Goal: Transaction & Acquisition: Book appointment/travel/reservation

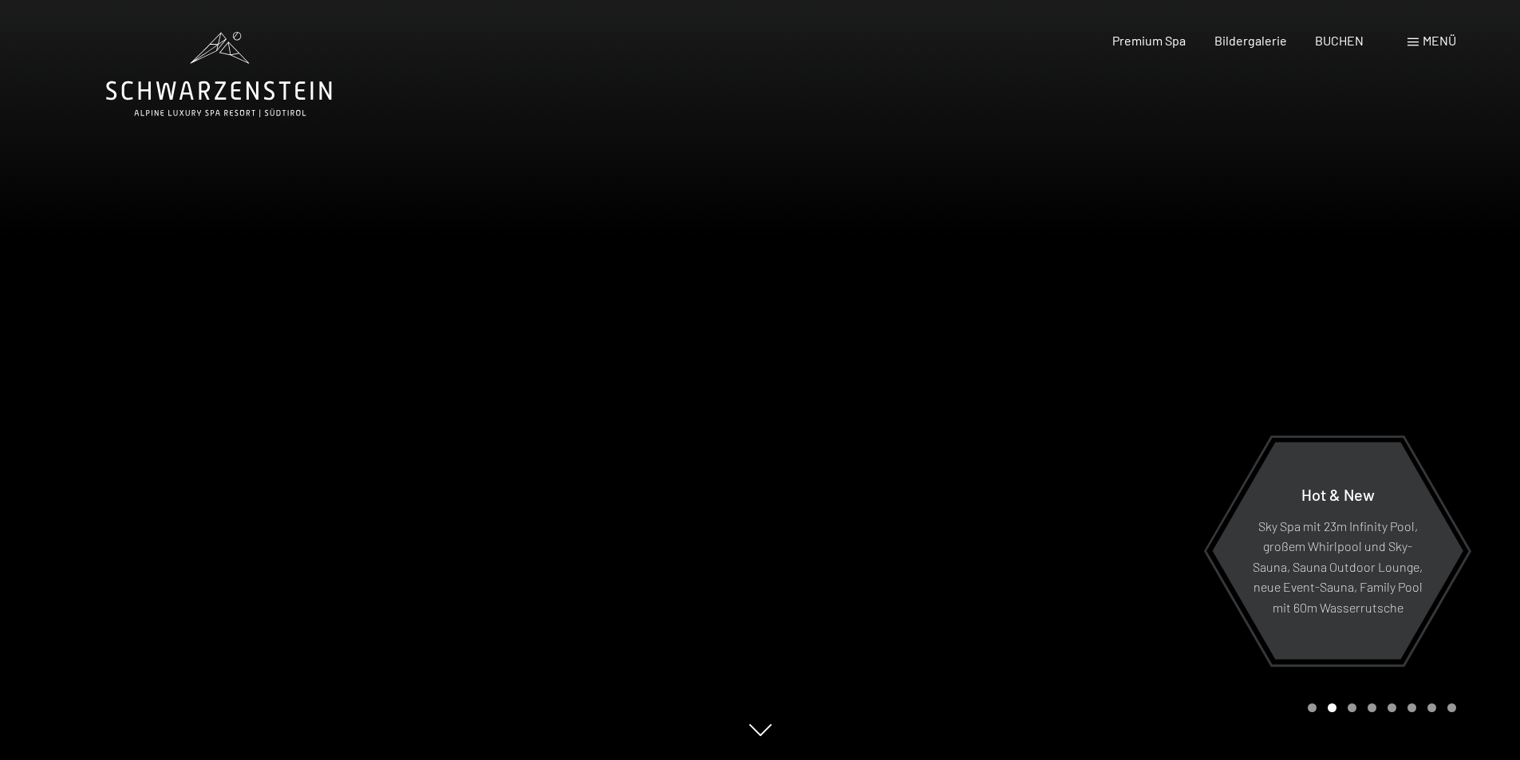
click at [1265, 318] on div at bounding box center [1140, 380] width 760 height 760
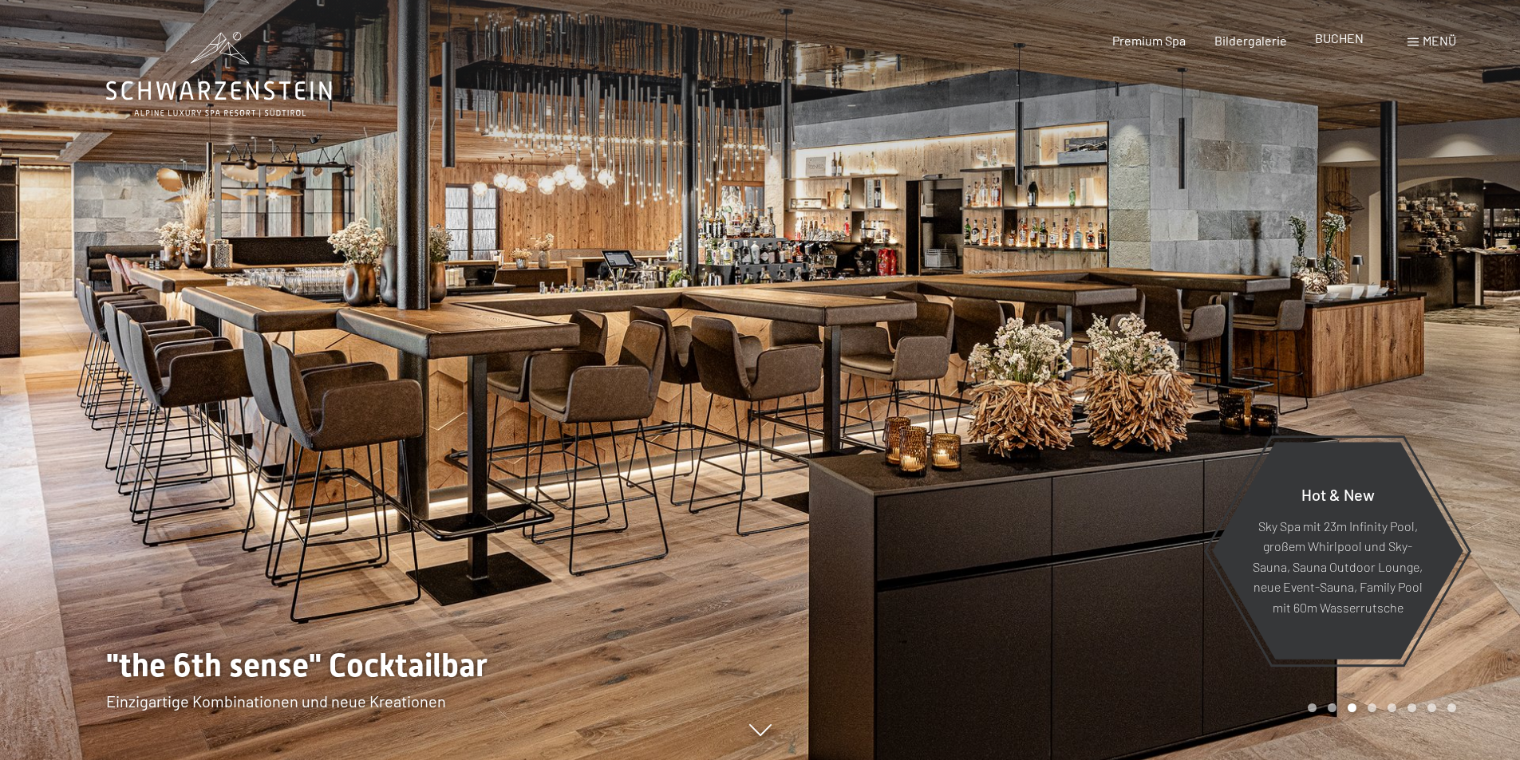
click at [1338, 44] on span "BUCHEN" at bounding box center [1339, 37] width 49 height 15
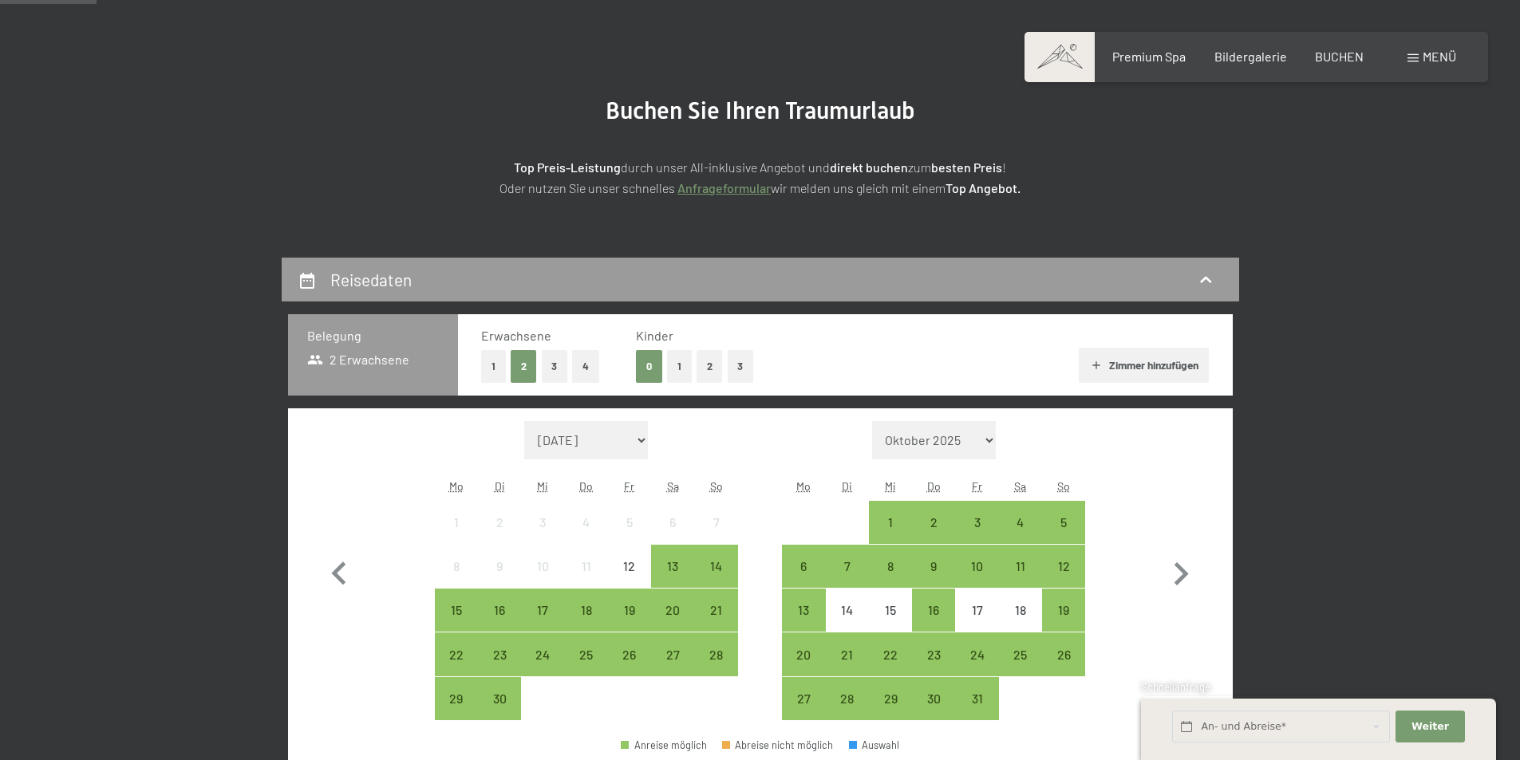
scroll to position [319, 0]
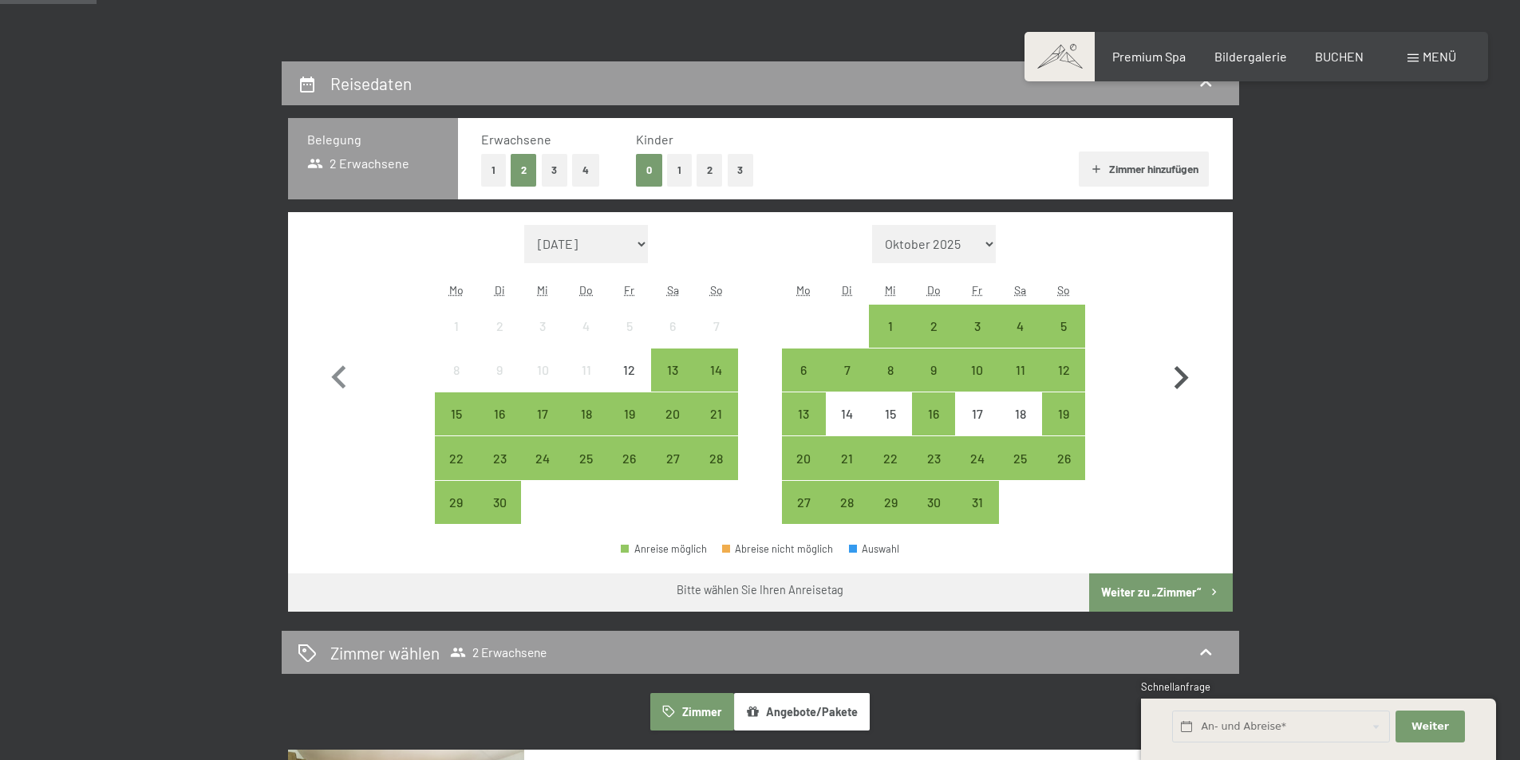
click at [1177, 380] on icon "button" at bounding box center [1181, 378] width 46 height 46
select select "[DATE]"
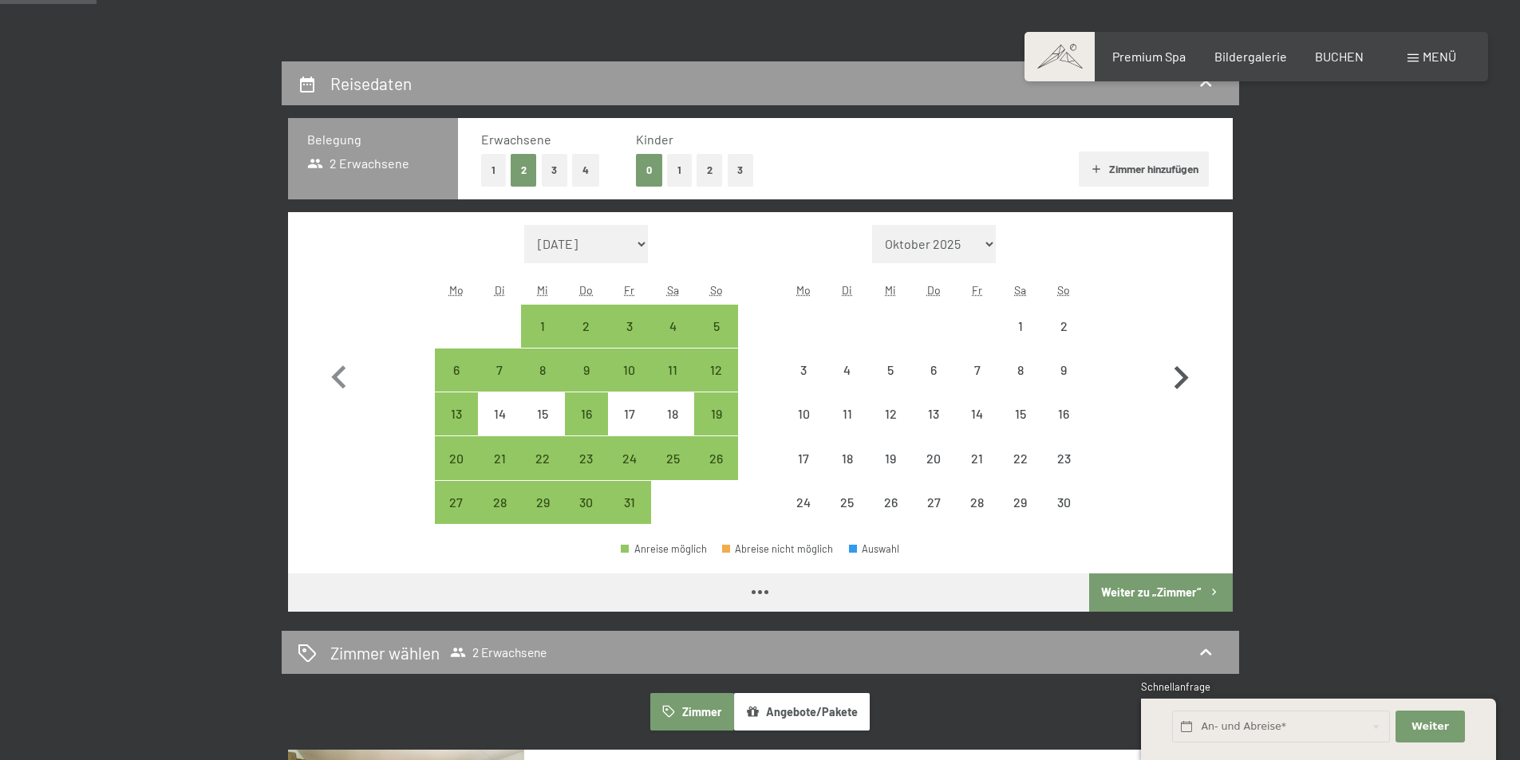
click at [1177, 380] on icon "button" at bounding box center [1181, 378] width 46 height 46
select select "[DATE]"
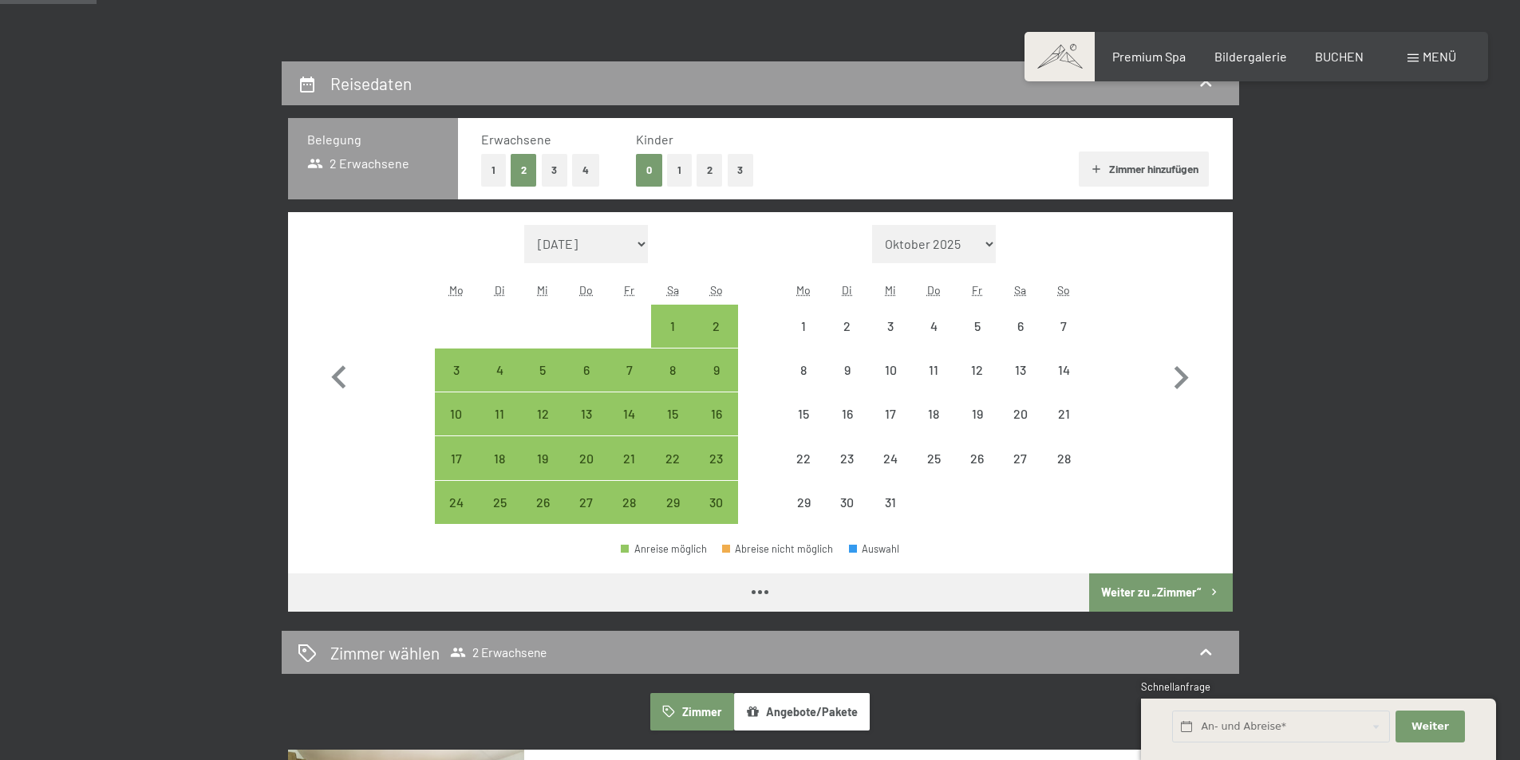
select select "[DATE]"
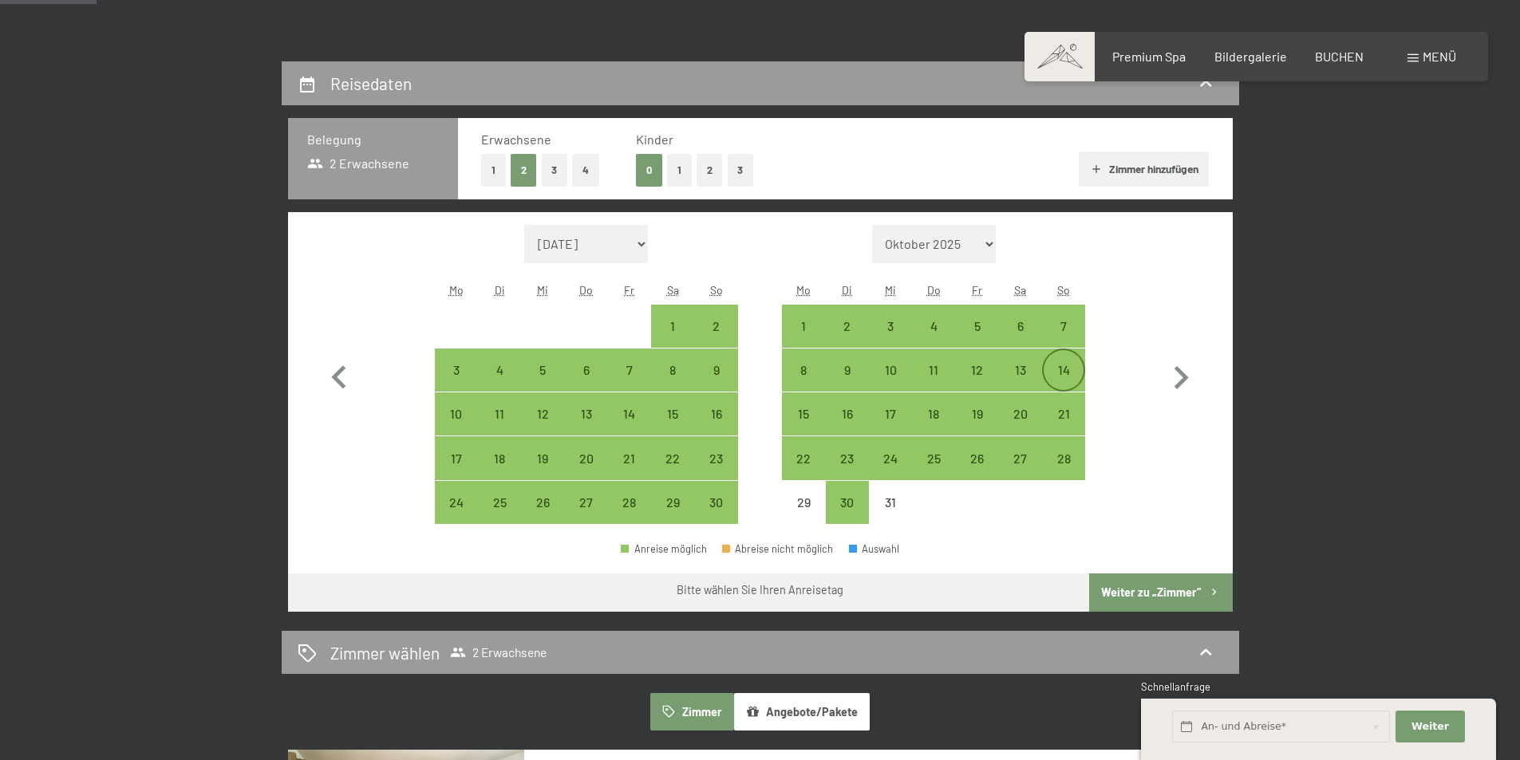
click at [1068, 368] on div "14" at bounding box center [1064, 384] width 40 height 40
select select "[DATE]"
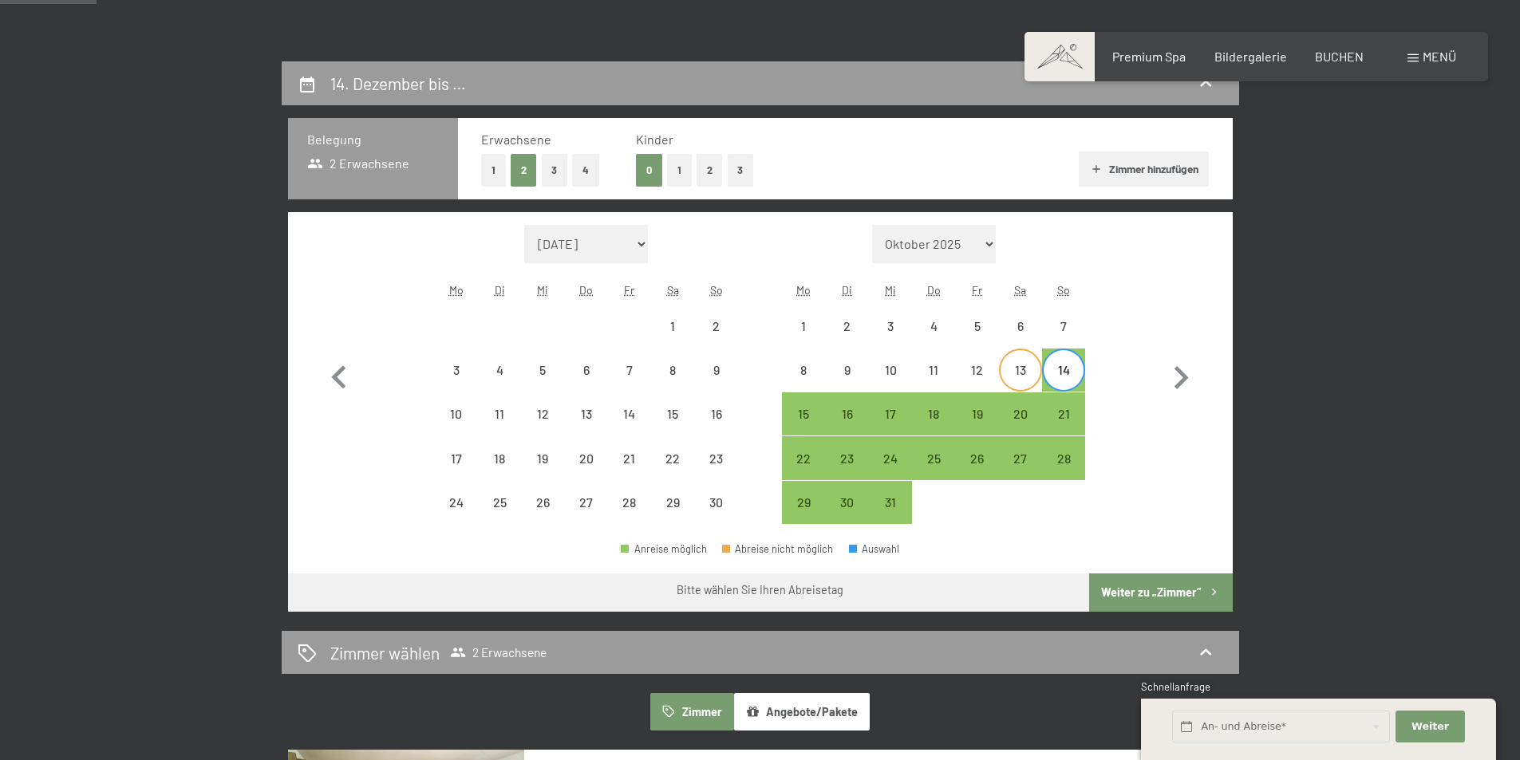
click at [1025, 379] on div "13" at bounding box center [1021, 384] width 40 height 40
select select "[DATE]"
click at [1021, 373] on div "13" at bounding box center [1021, 384] width 40 height 40
select select "[DATE]"
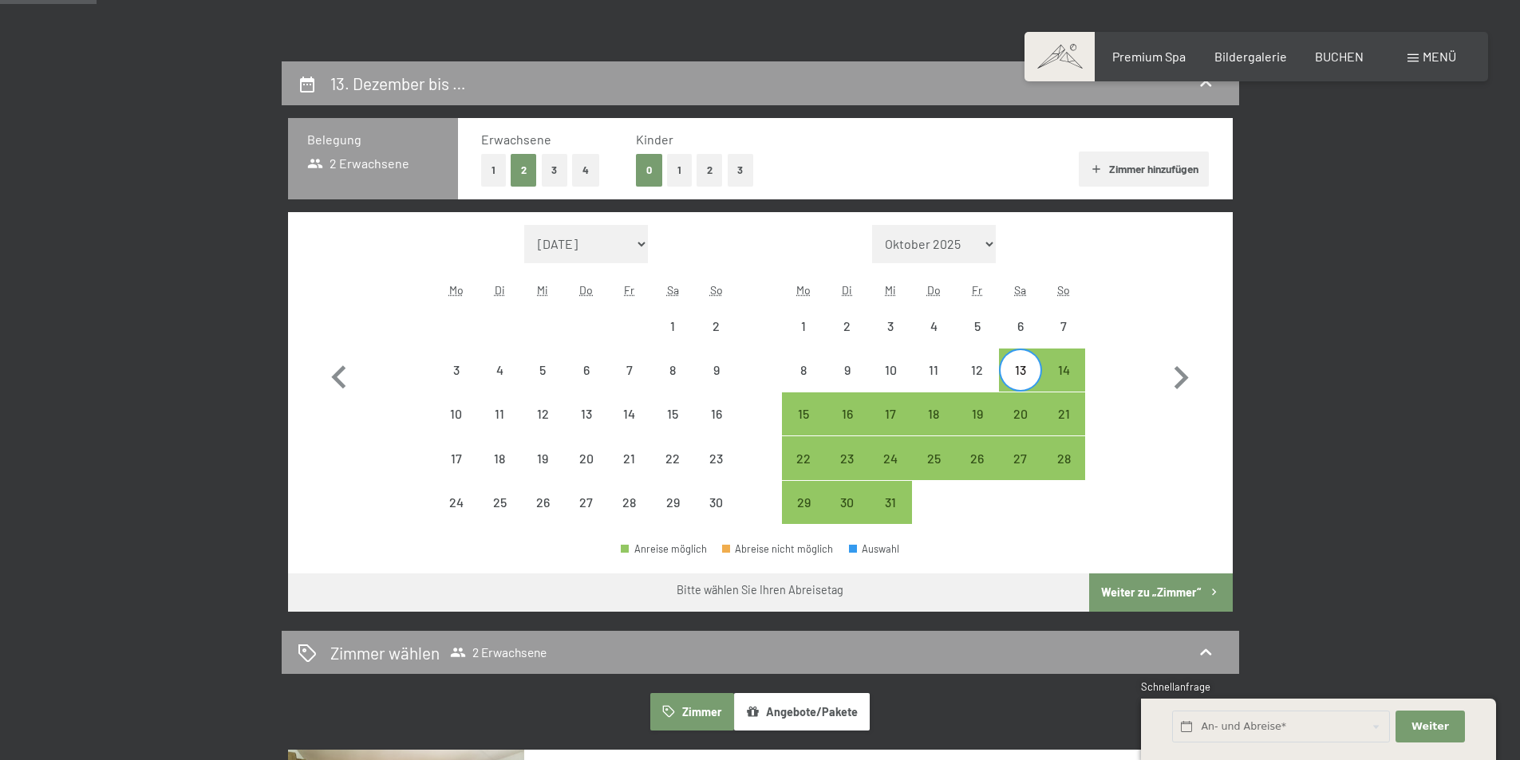
select select "[DATE]"
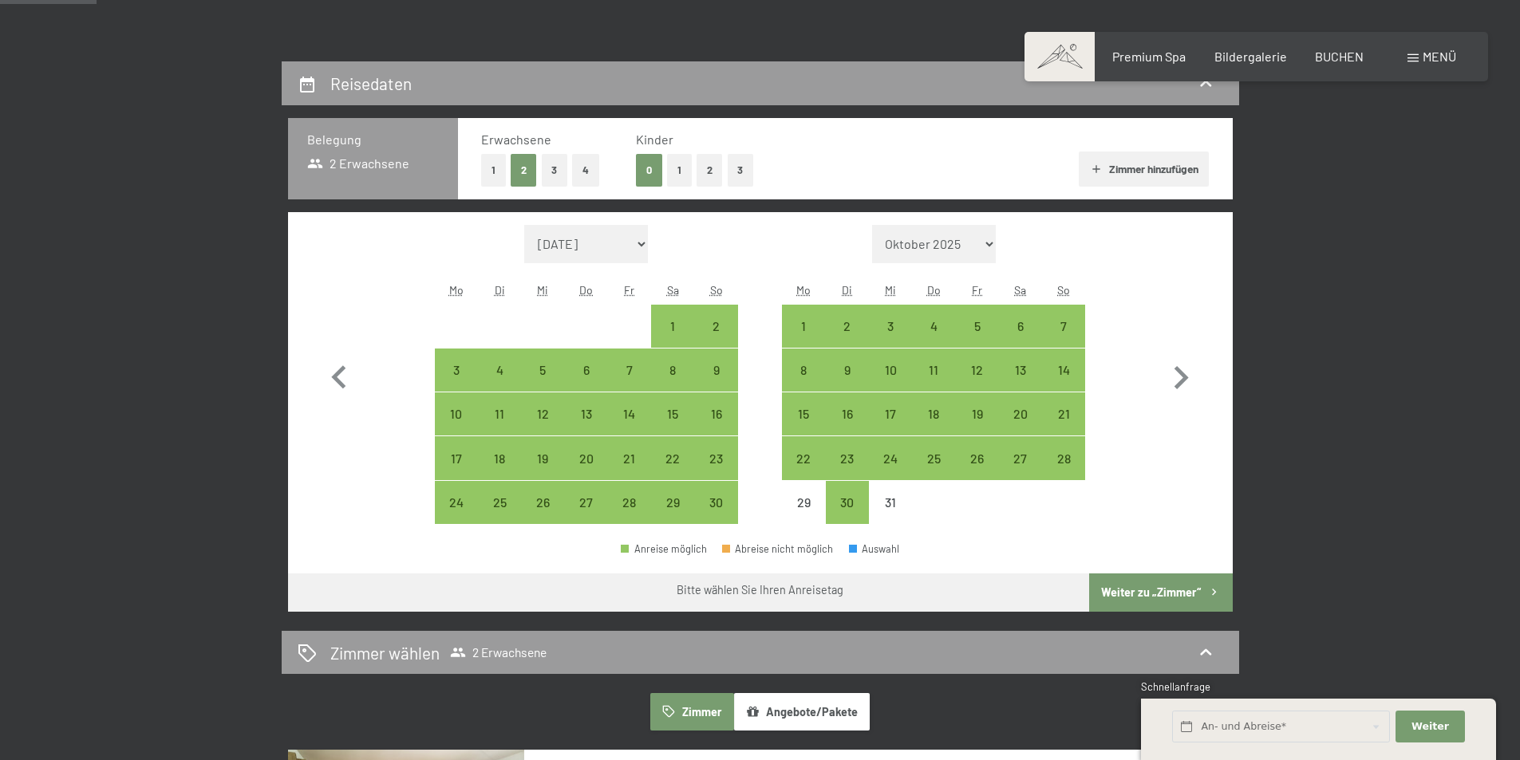
click at [1014, 369] on div "13" at bounding box center [1021, 384] width 40 height 40
select select "[DATE]"
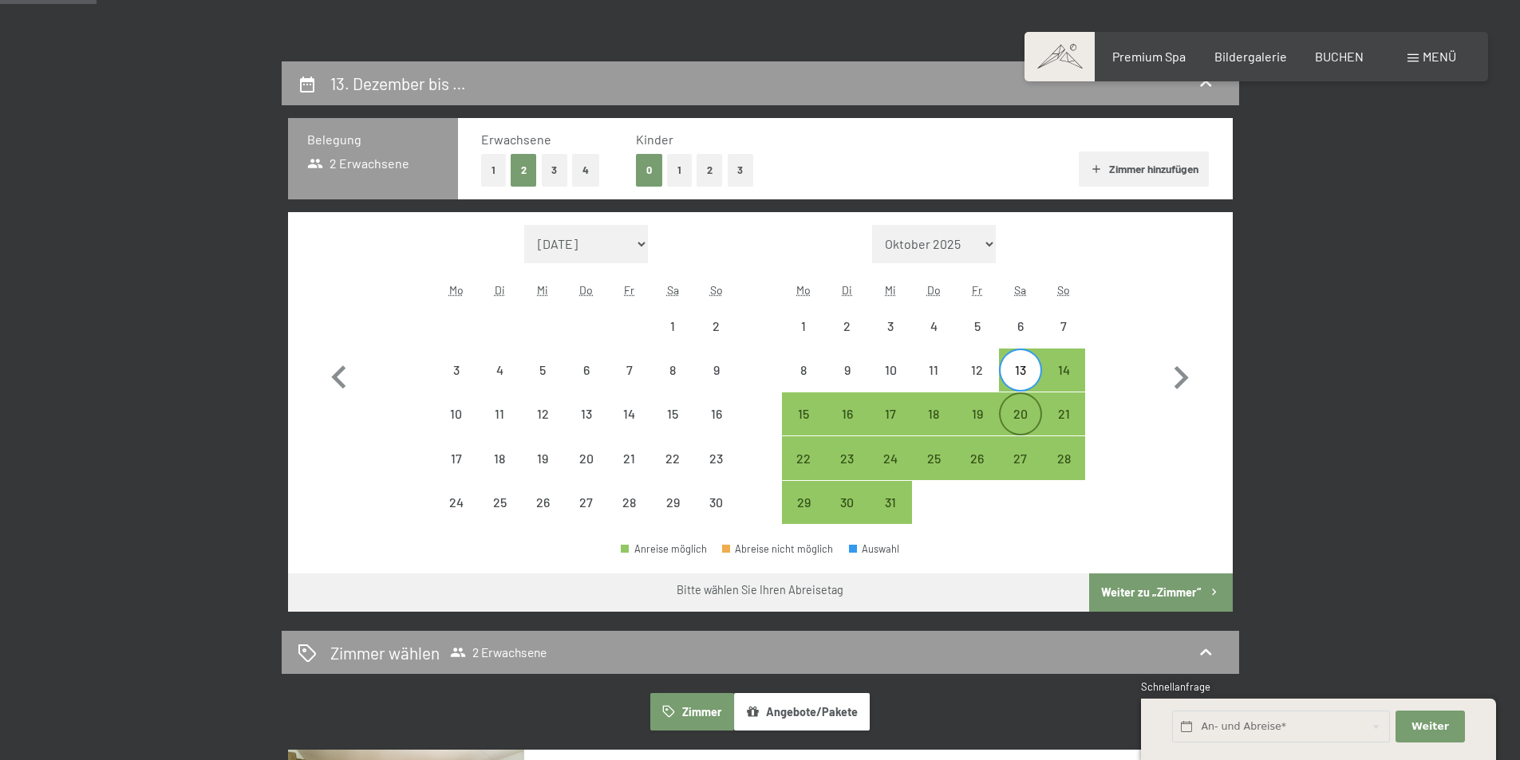
click at [1025, 413] on div "20" at bounding box center [1021, 428] width 40 height 40
select select "[DATE]"
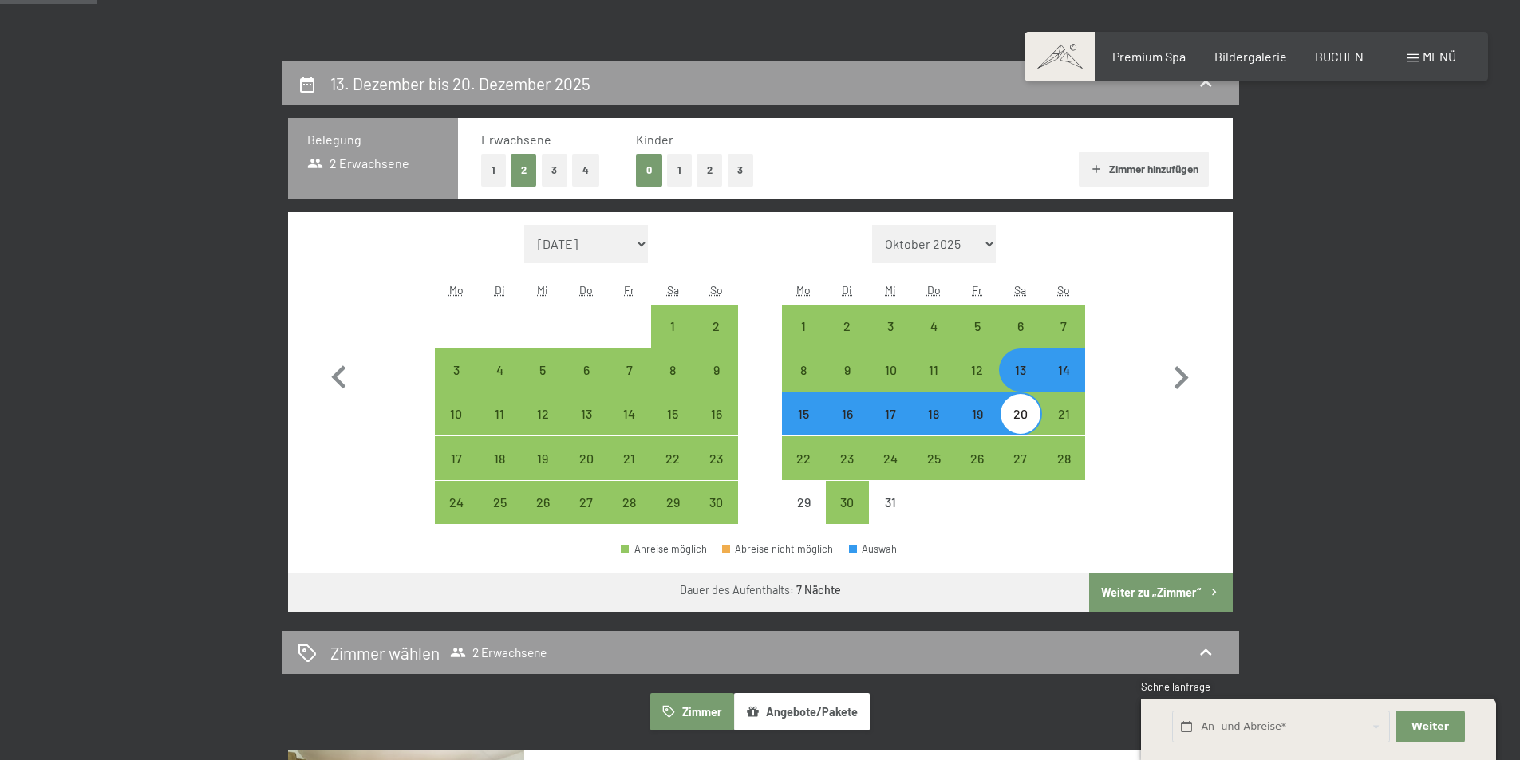
click at [1146, 584] on button "Weiter zu „Zimmer“" at bounding box center [1160, 593] width 143 height 38
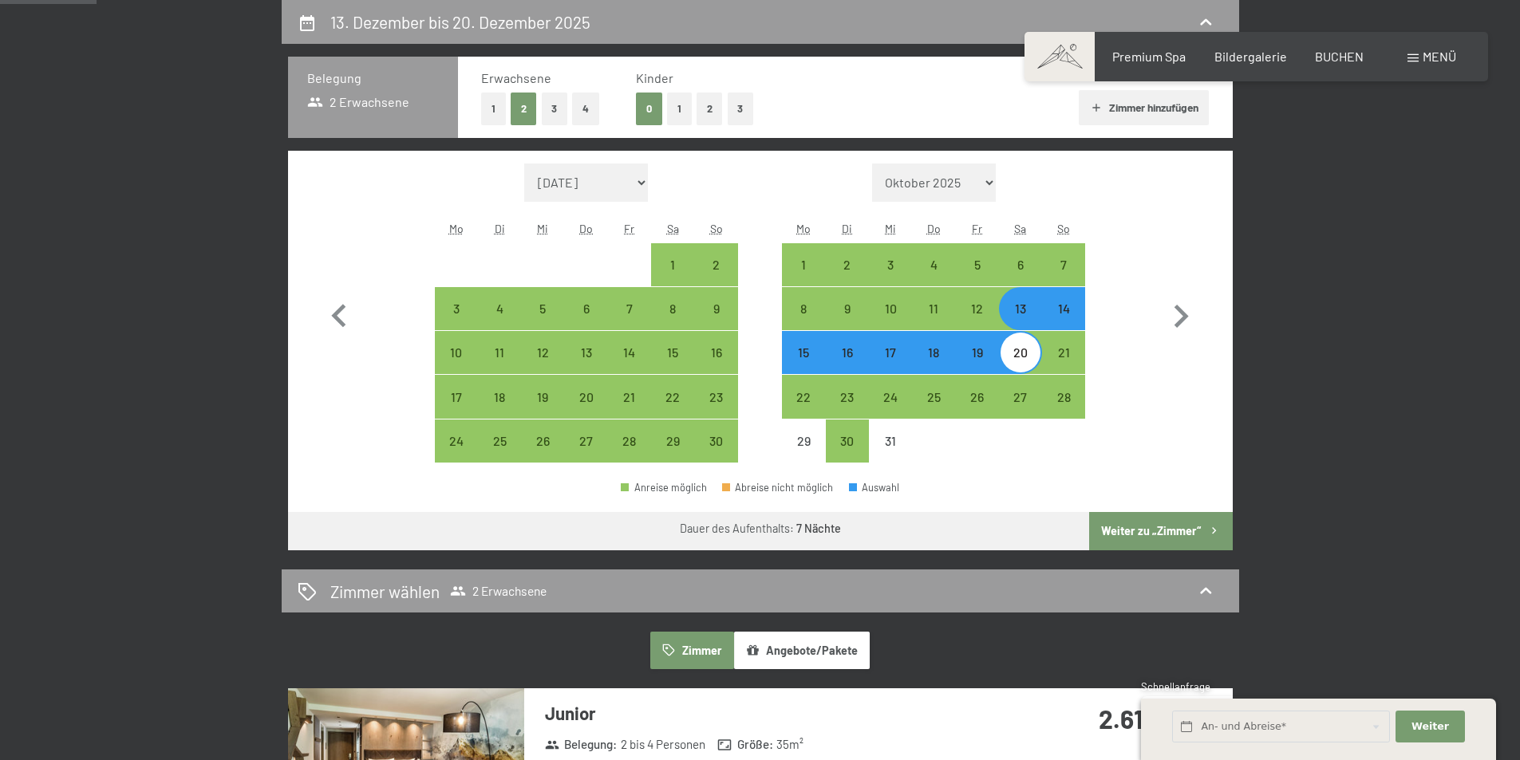
select select "[DATE]"
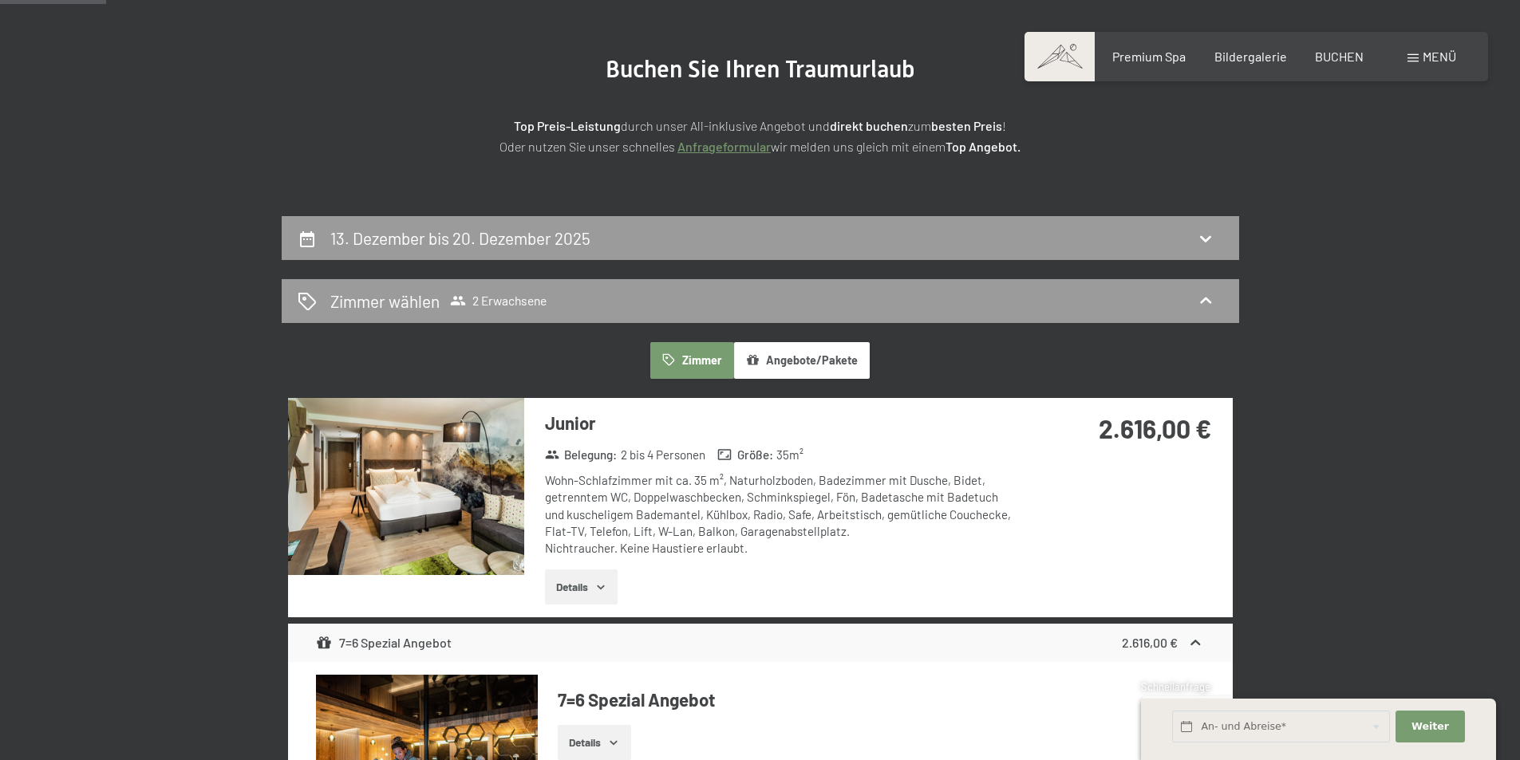
scroll to position [0, 0]
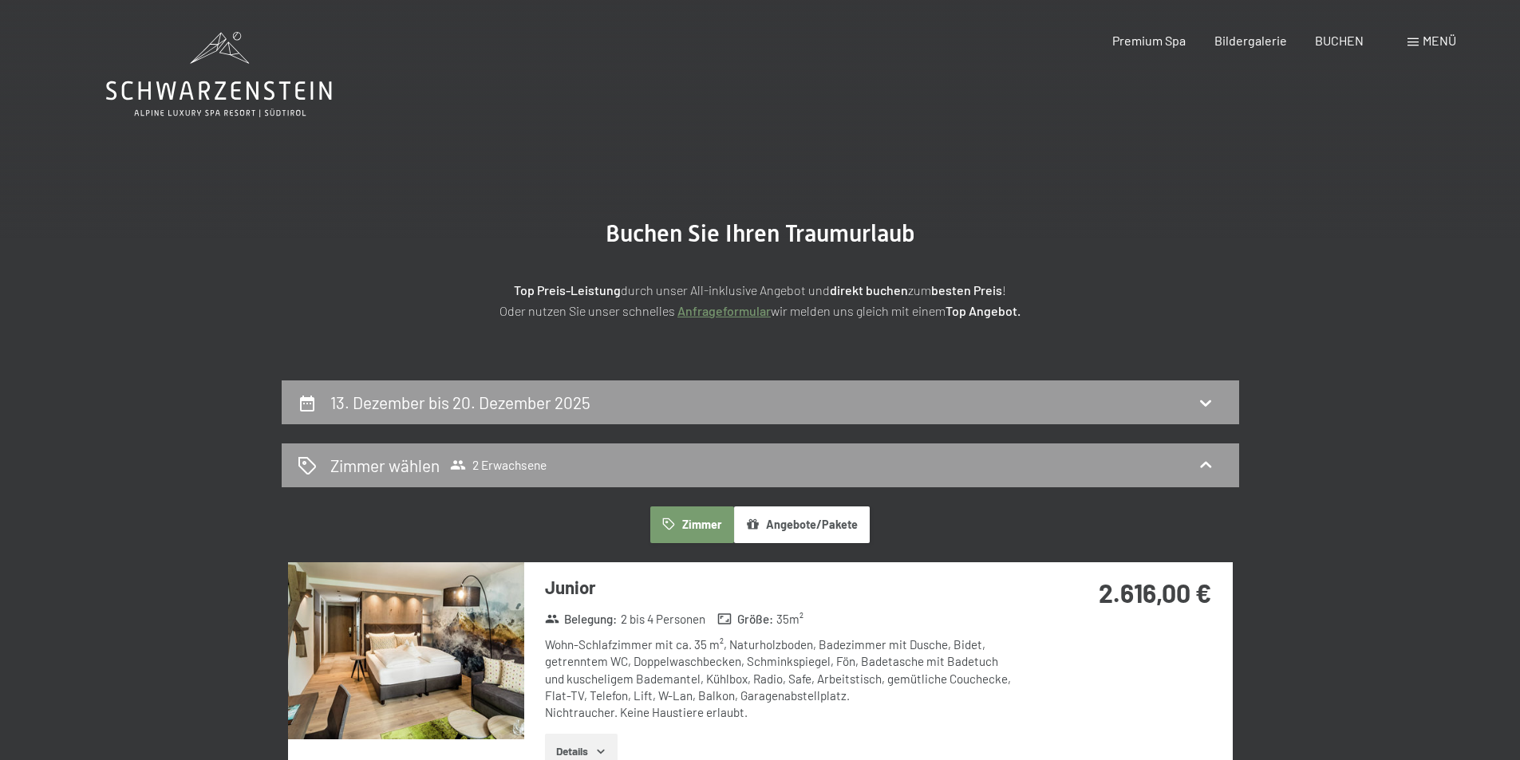
click at [649, 419] on span "Einwilligung Marketing*" at bounding box center [673, 427] width 132 height 16
click at [599, 419] on input "Einwilligung Marketing*" at bounding box center [591, 427] width 16 height 16
checkbox input "false"
click at [649, 398] on div "13. Dezember bis 20. Dezember 2025" at bounding box center [761, 402] width 926 height 23
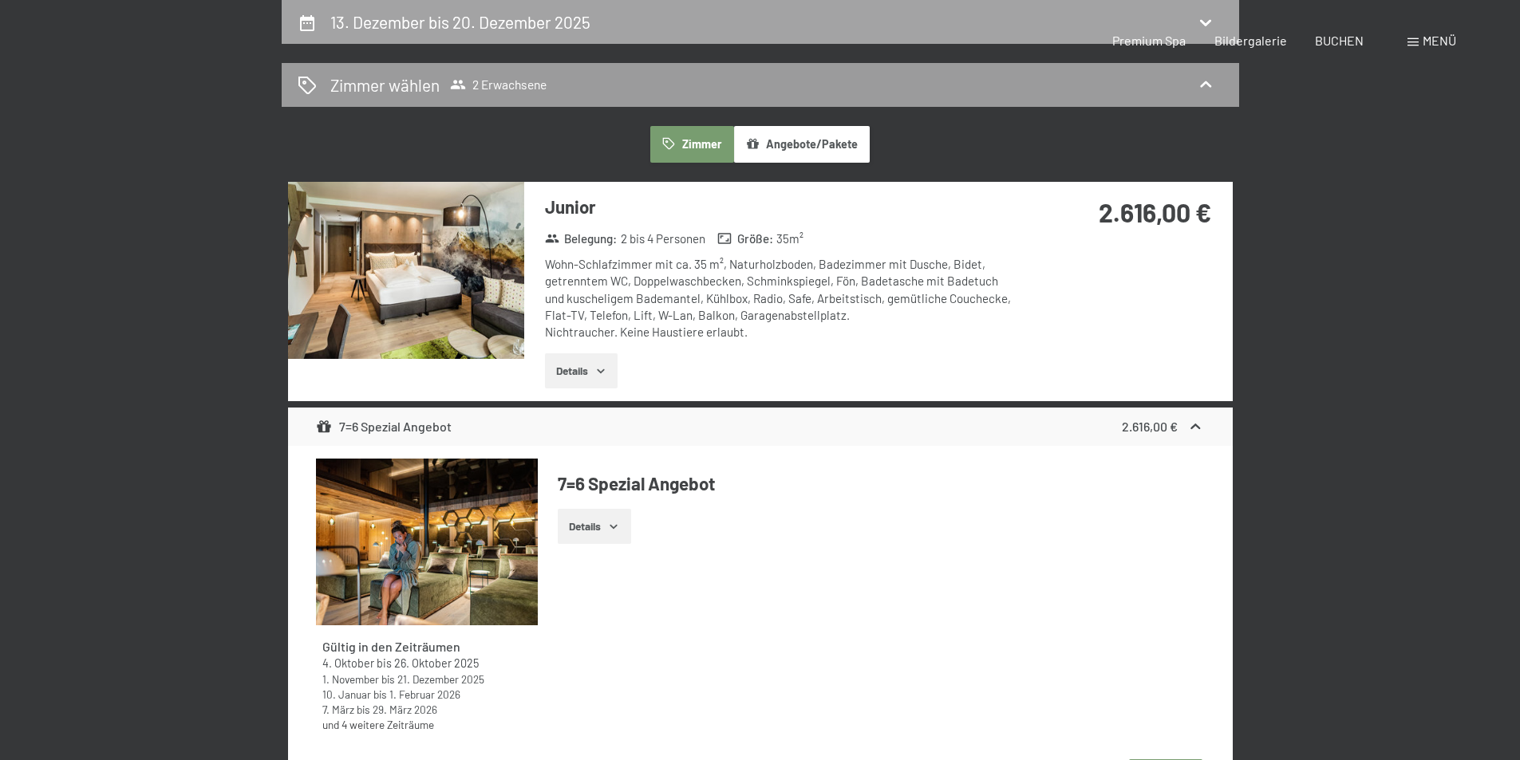
select select "[DATE]"
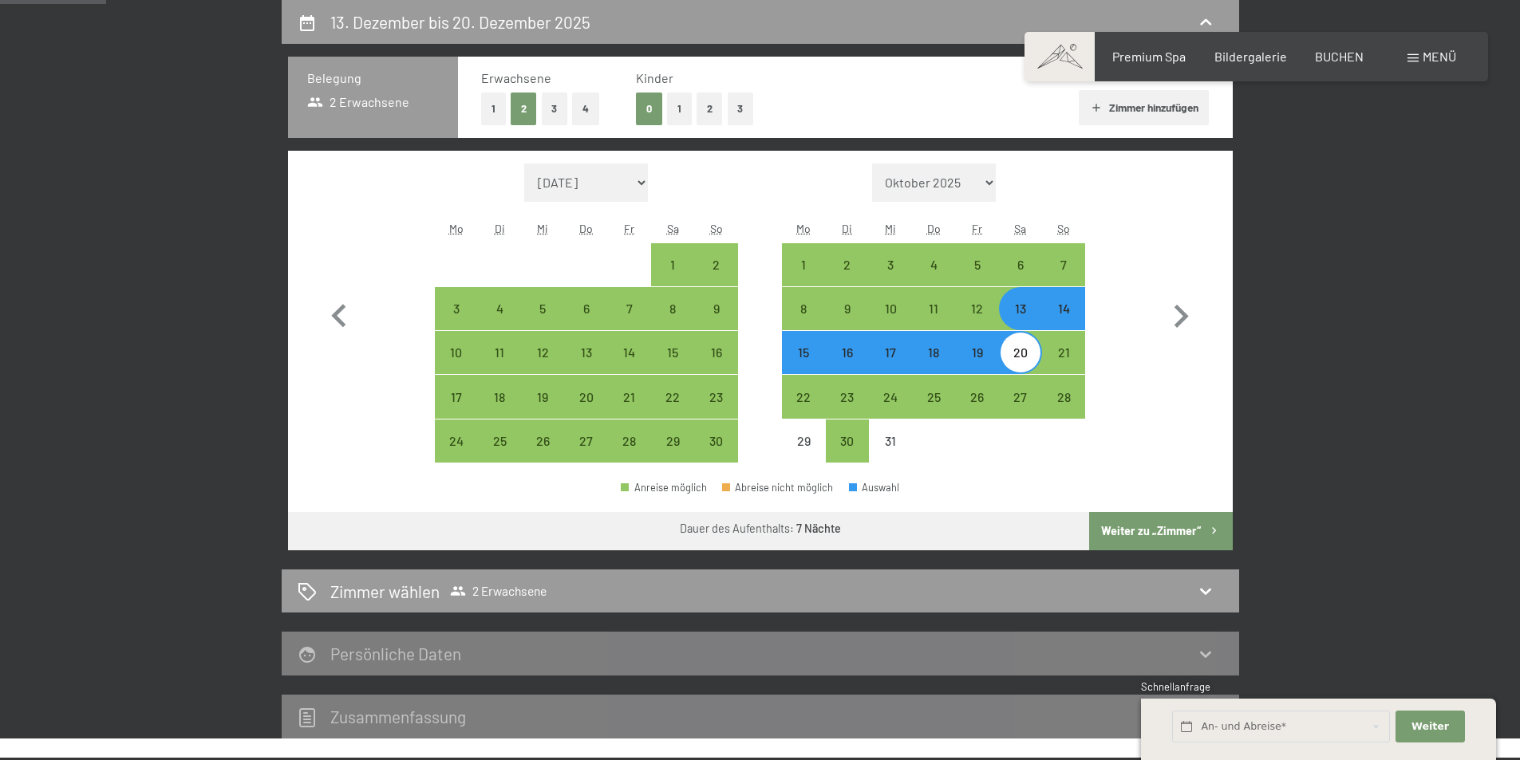
click at [1013, 315] on div "13" at bounding box center [1021, 322] width 40 height 40
select select "[DATE]"
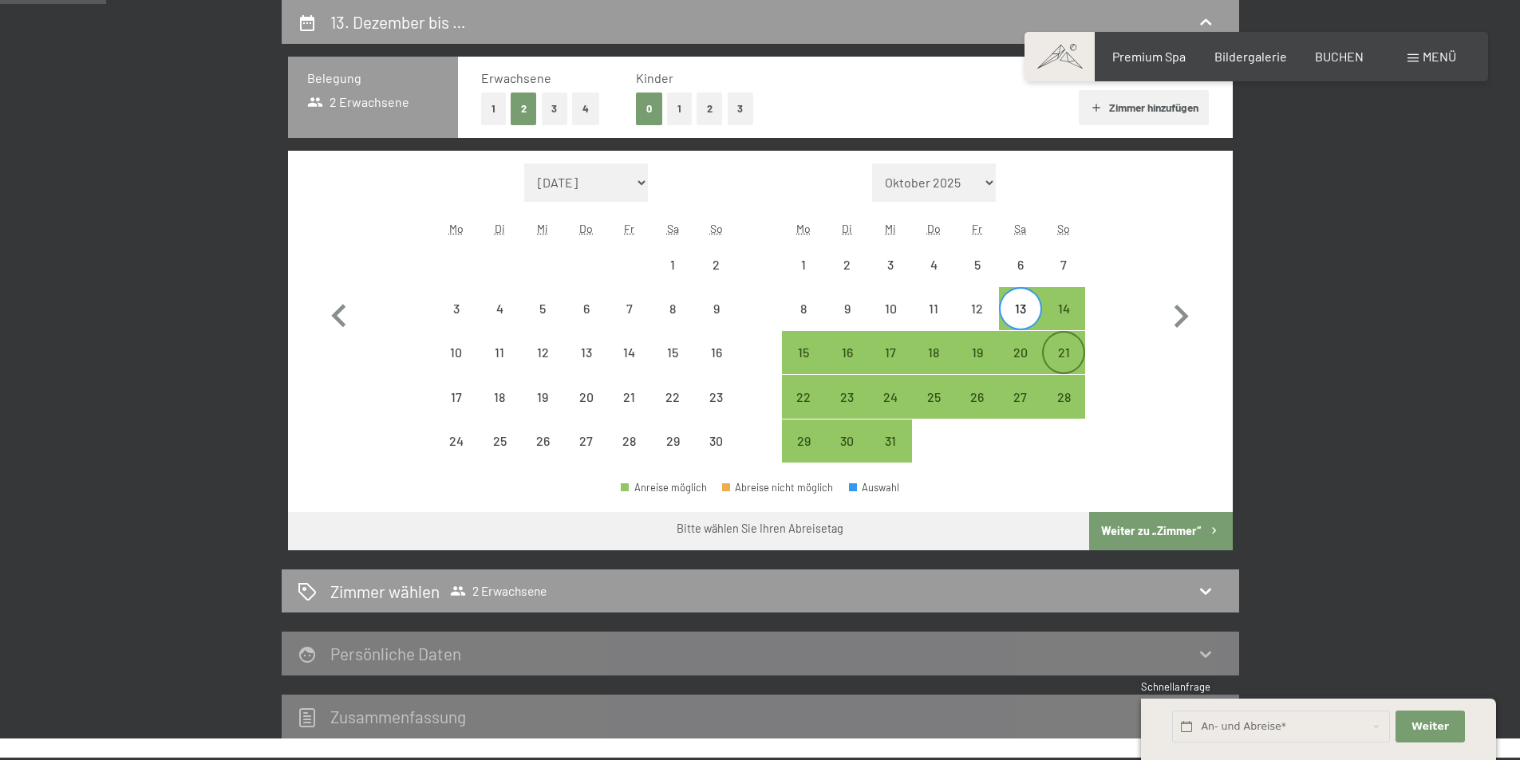
click at [1069, 352] on div "21" at bounding box center [1064, 366] width 40 height 40
select select "[DATE]"
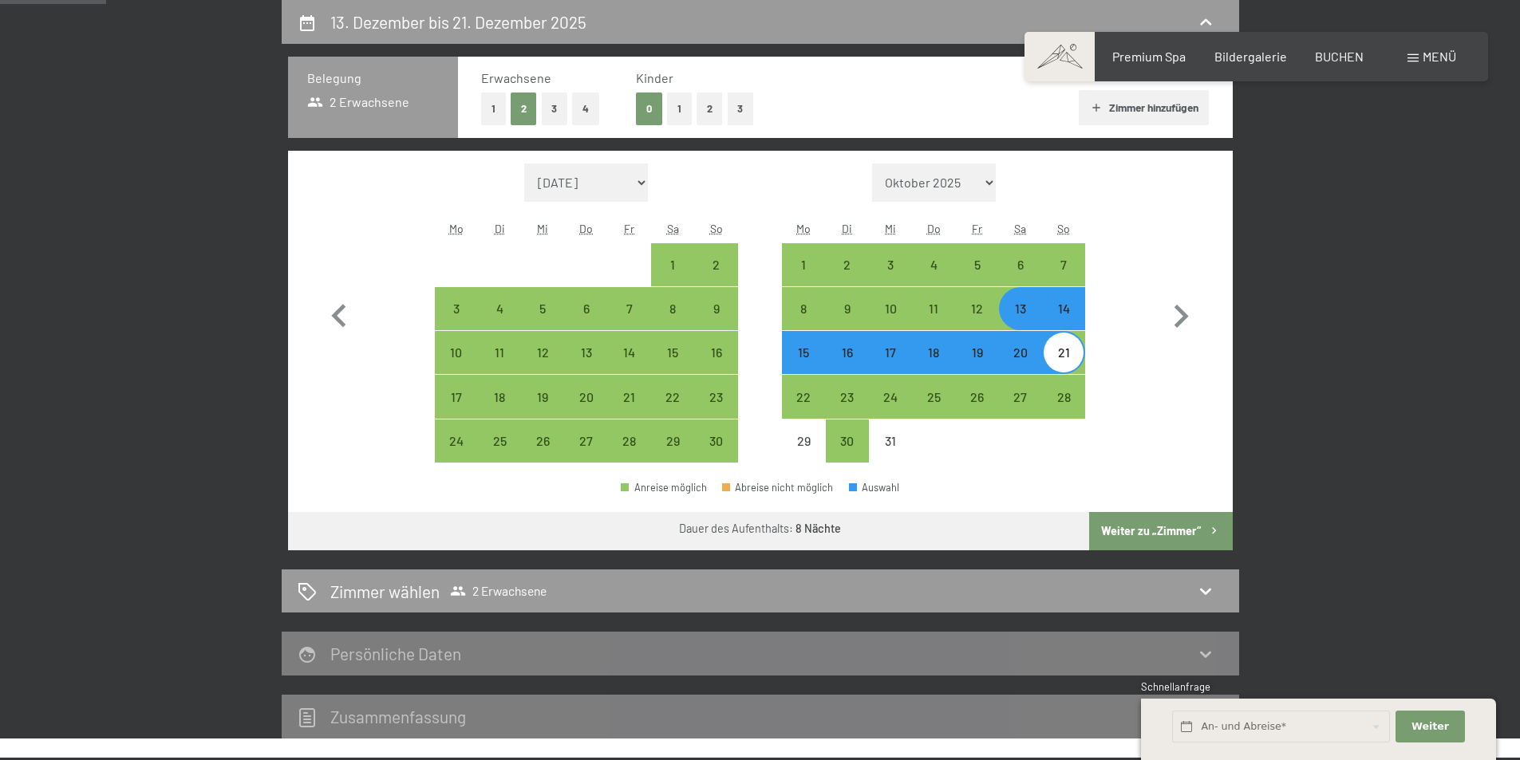
click at [1141, 521] on button "Weiter zu „Zimmer“" at bounding box center [1160, 531] width 143 height 38
select select "[DATE]"
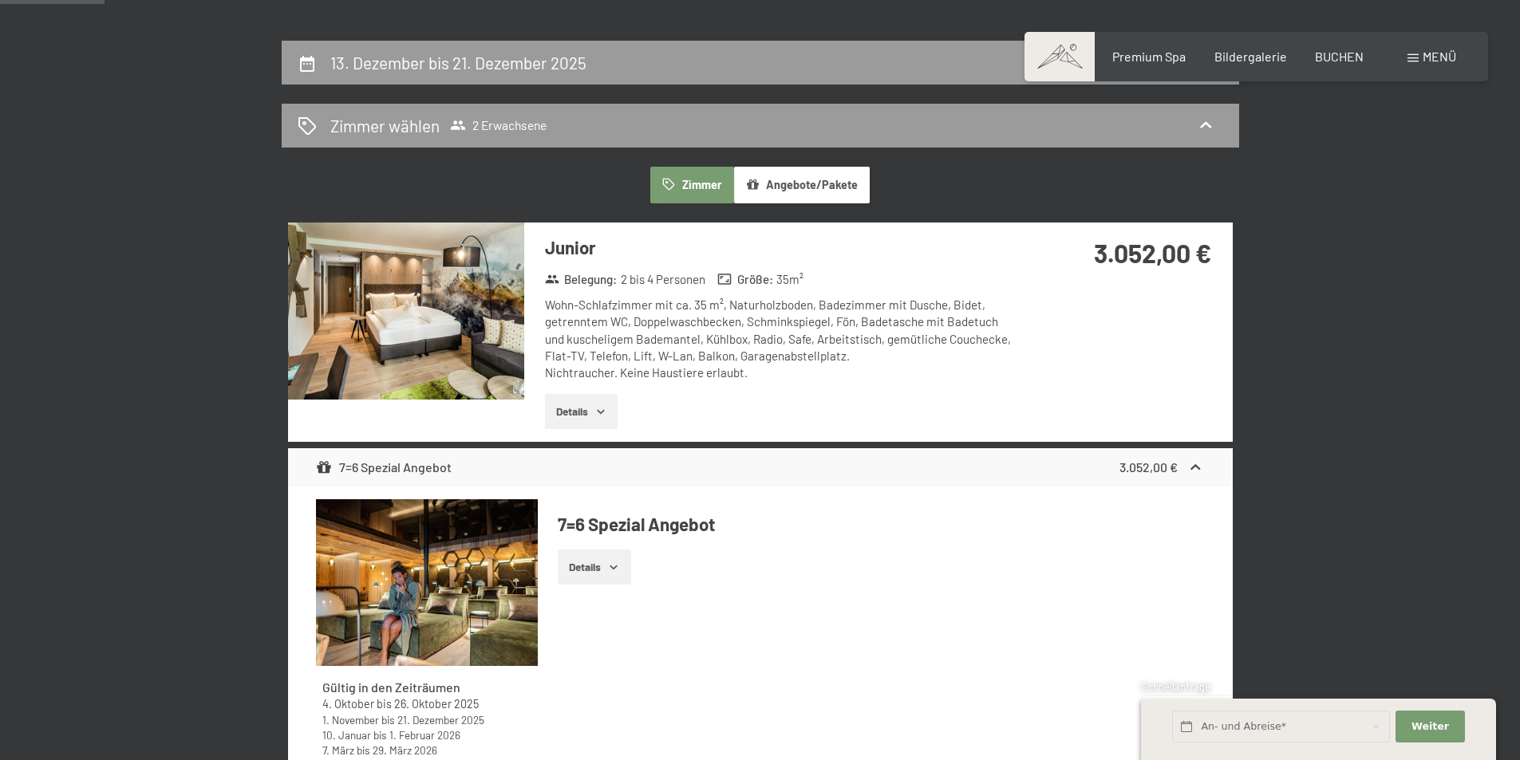
scroll to position [301, 0]
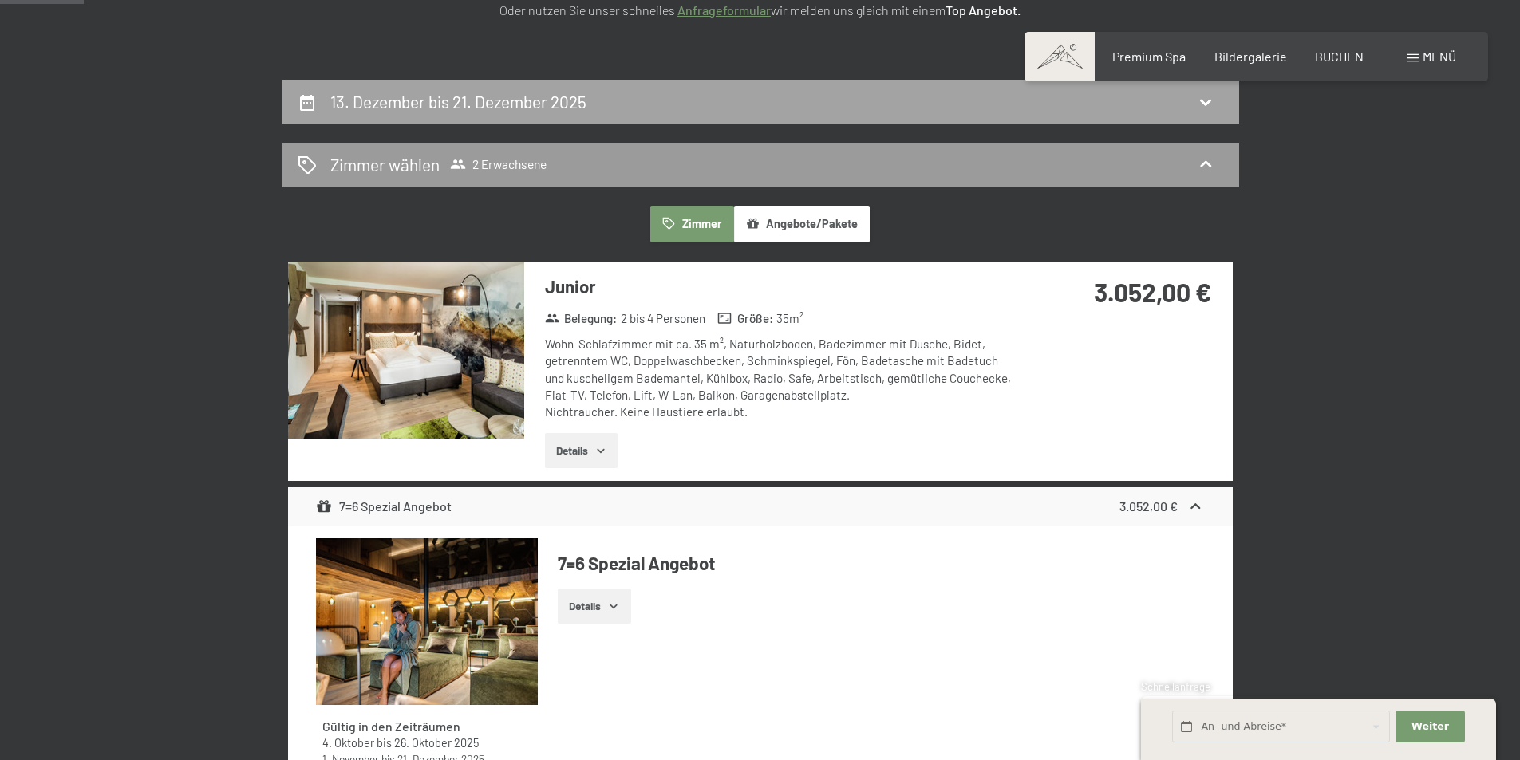
click at [1053, 95] on div "13. Dezember bis 21. Dezember 2025" at bounding box center [761, 101] width 926 height 23
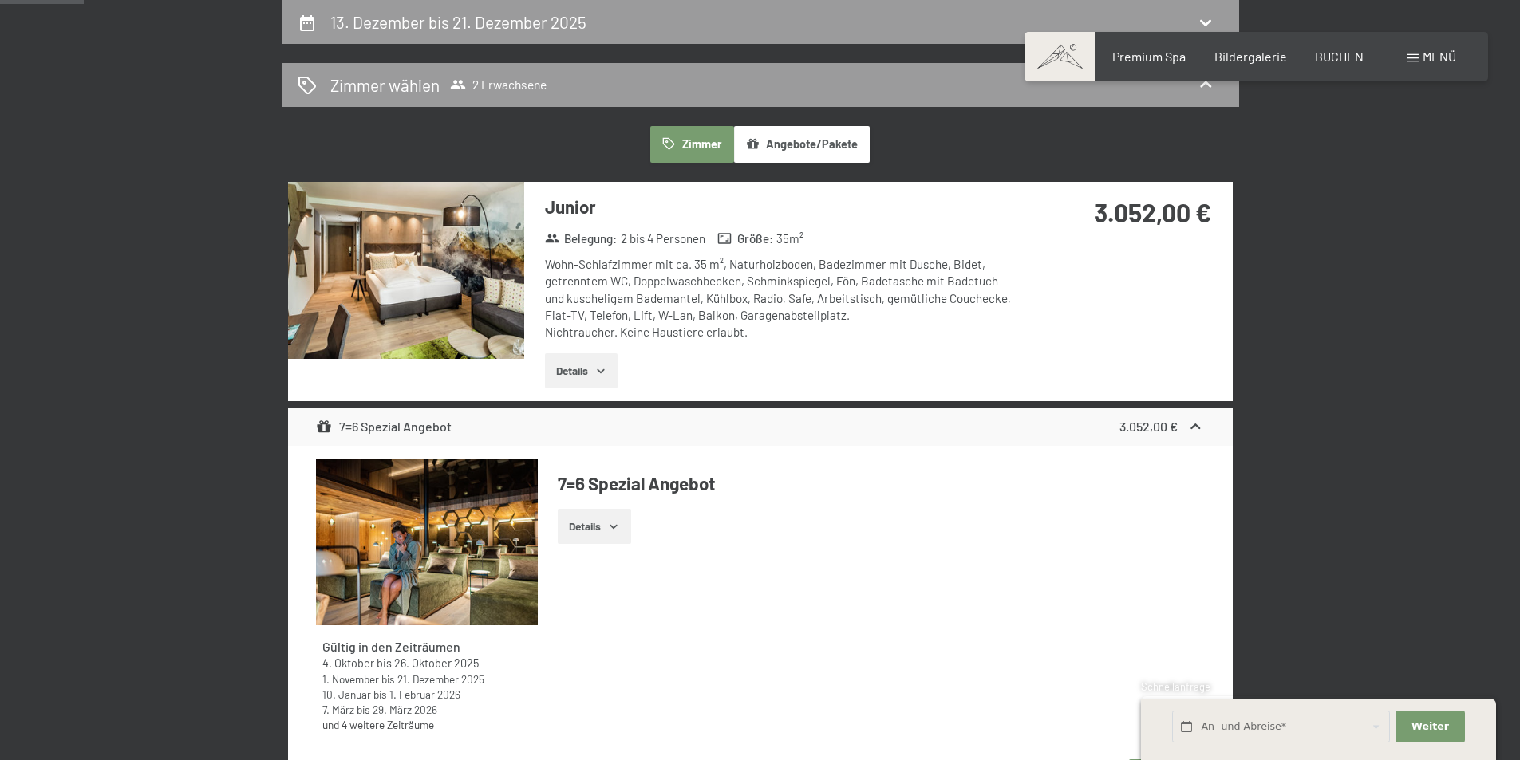
select select "[DATE]"
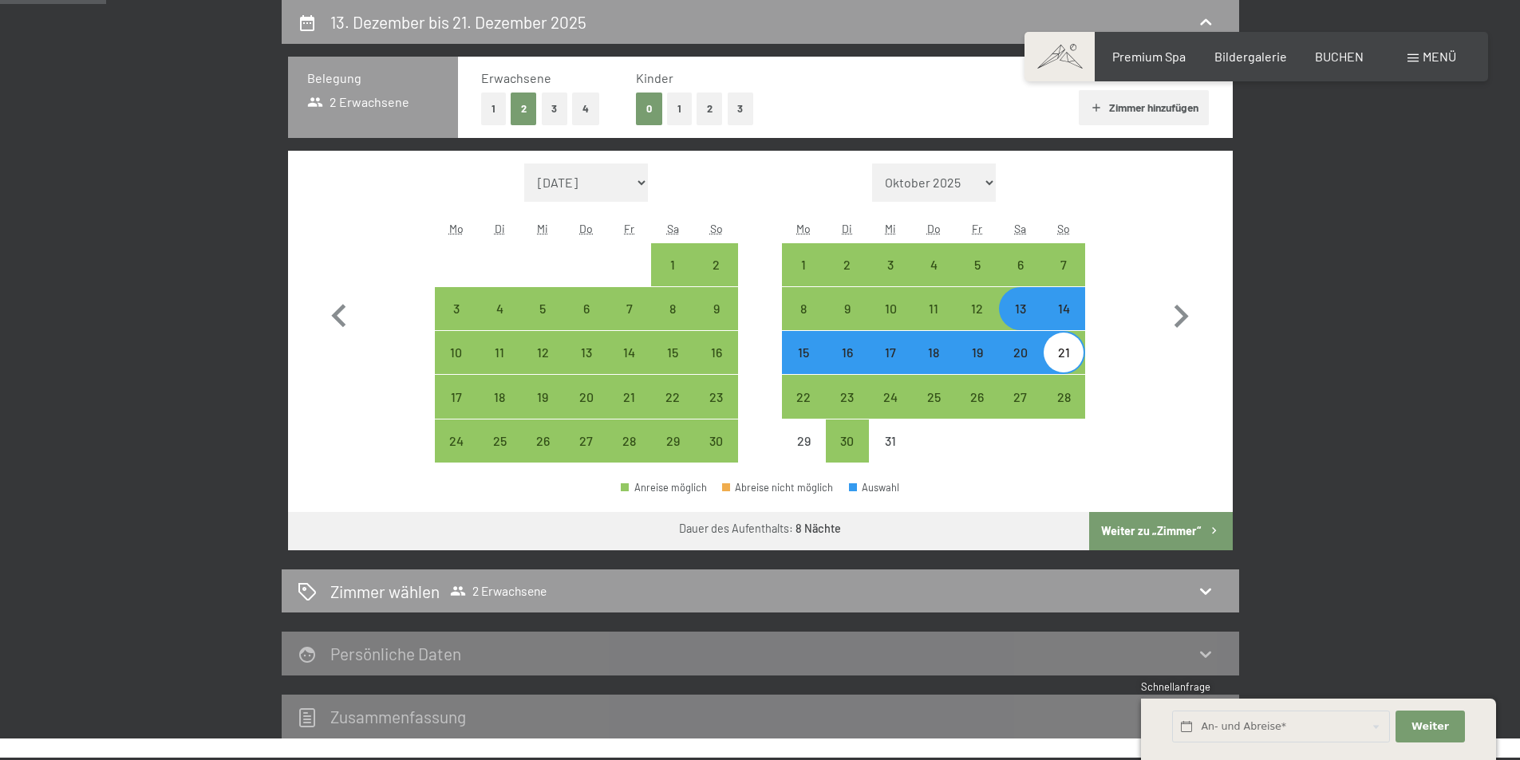
click at [1024, 317] on div "13" at bounding box center [1021, 322] width 40 height 40
select select "[DATE]"
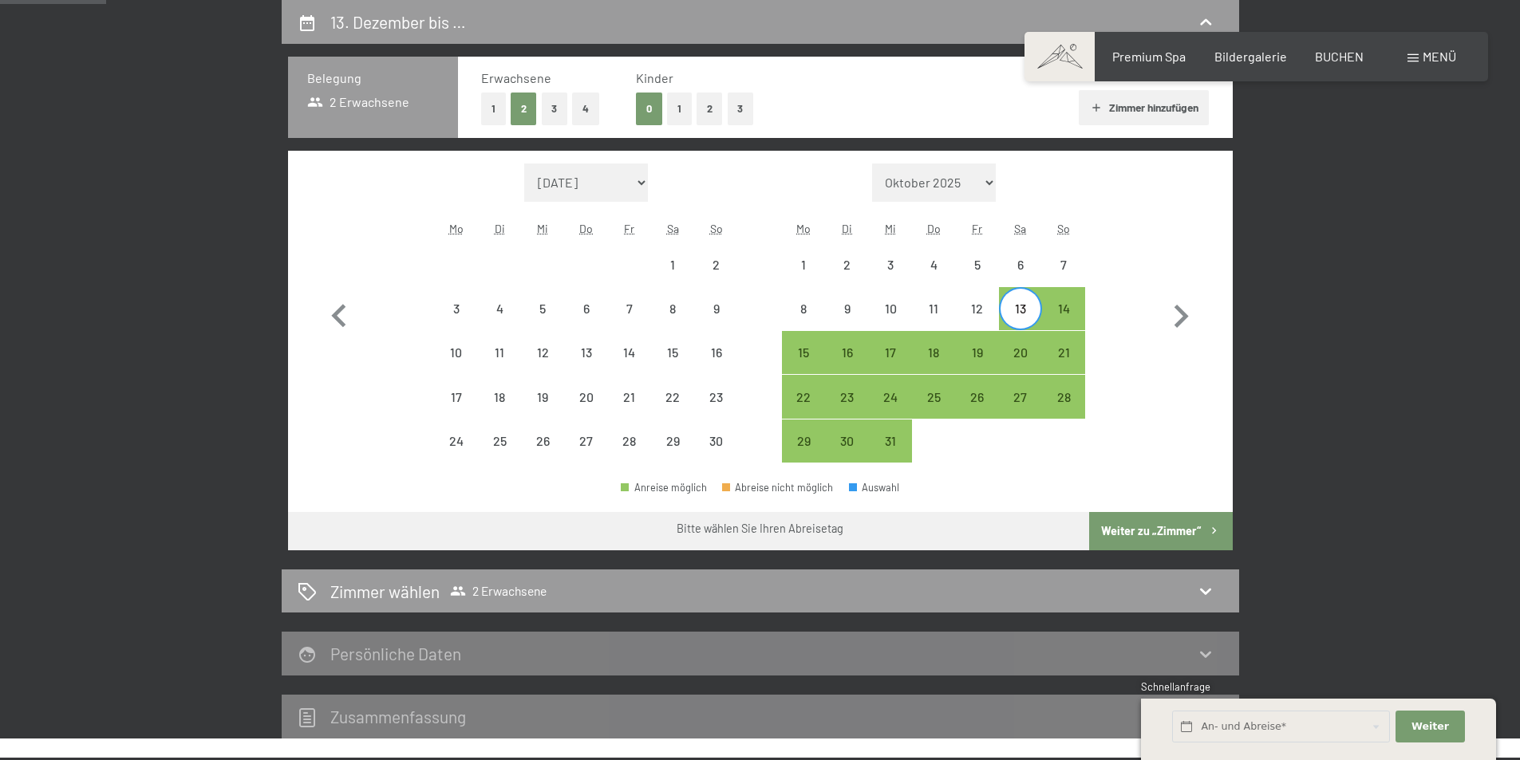
click at [1029, 307] on div "13" at bounding box center [1021, 322] width 40 height 40
select select "[DATE]"
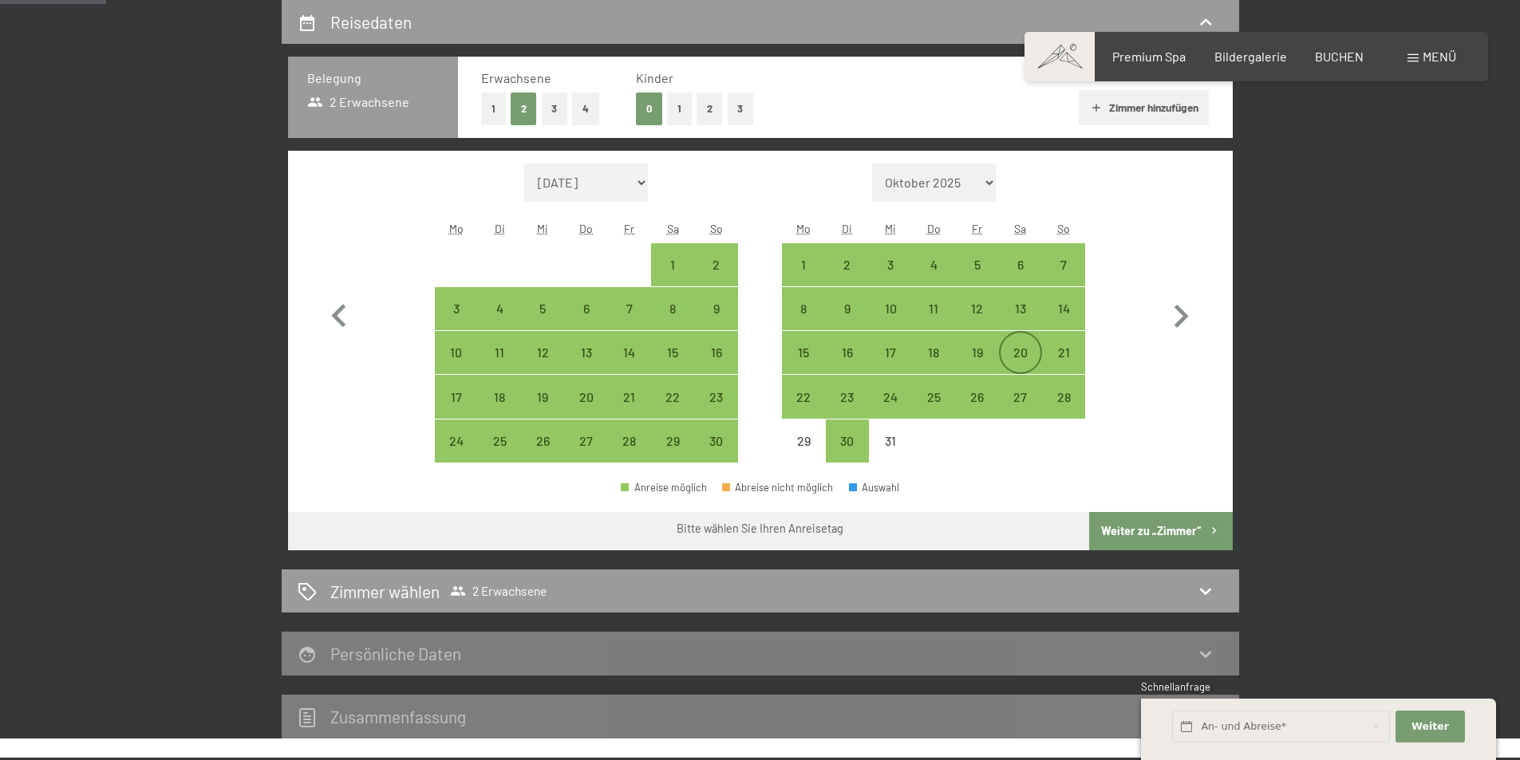
click at [1025, 344] on div "20" at bounding box center [1021, 353] width 40 height 40
select select "[DATE]"
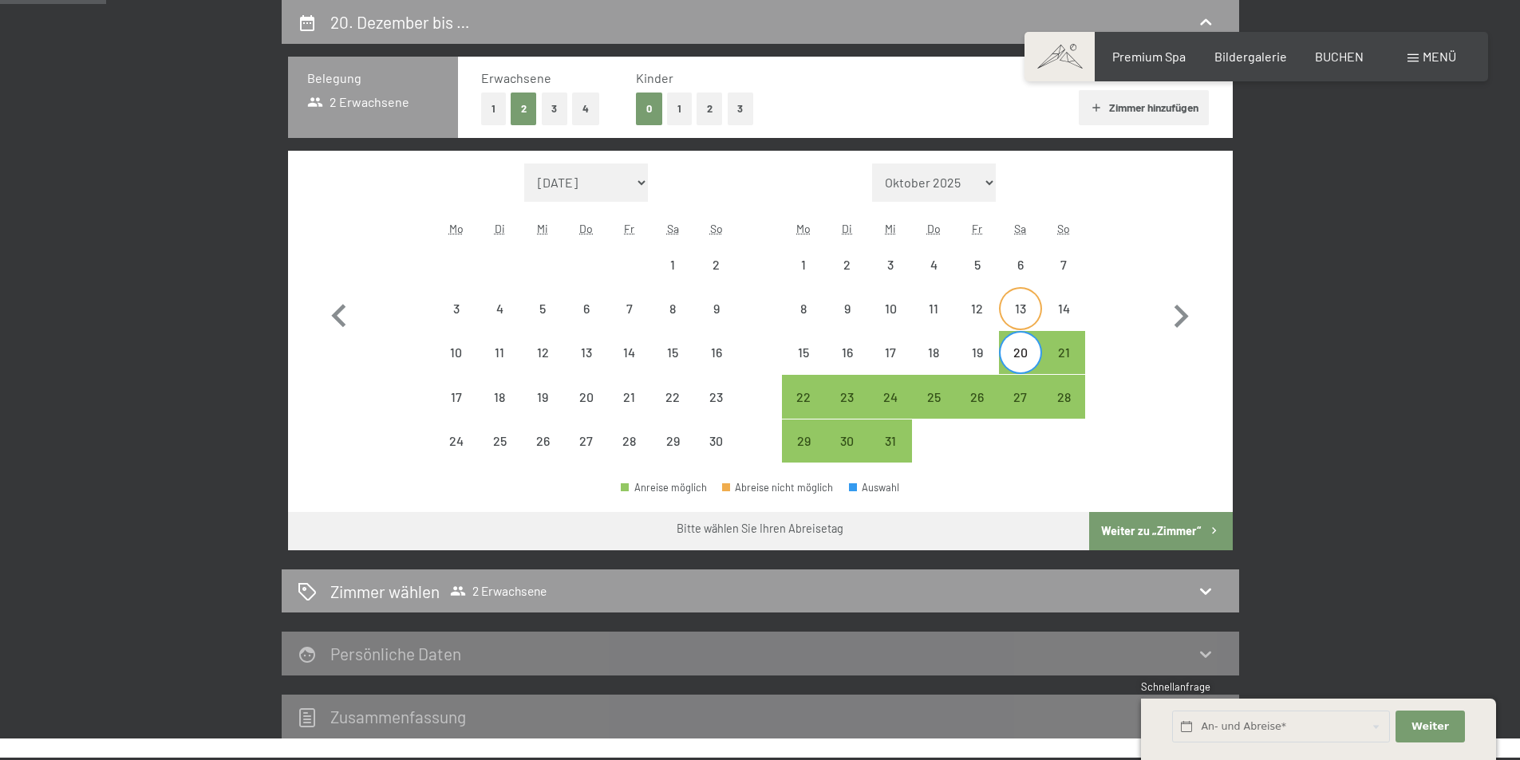
click at [1015, 322] on div "13" at bounding box center [1021, 322] width 40 height 40
select select "[DATE]"
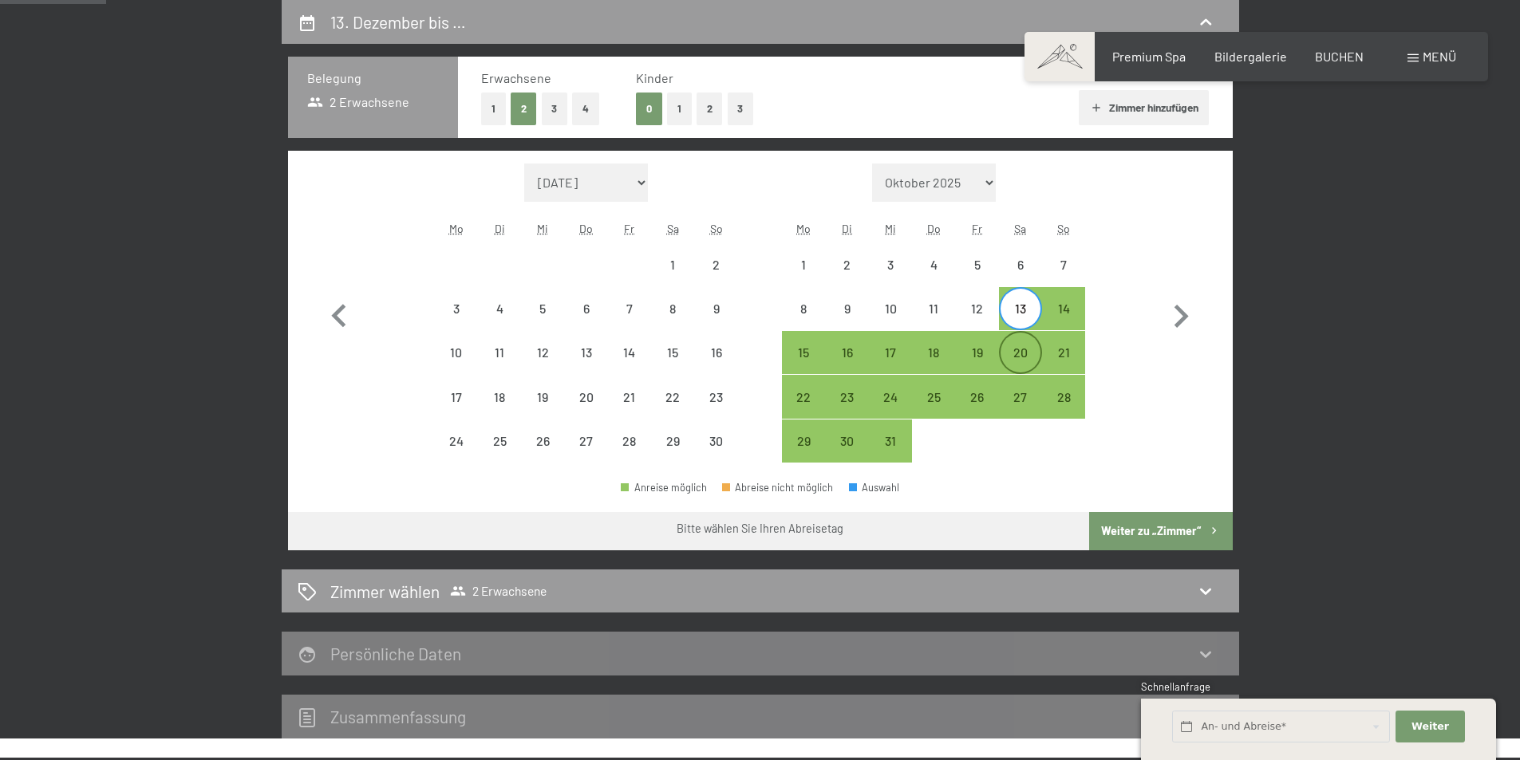
click at [1013, 351] on div "20" at bounding box center [1021, 366] width 40 height 40
select select "[DATE]"
